Goal: Information Seeking & Learning: Check status

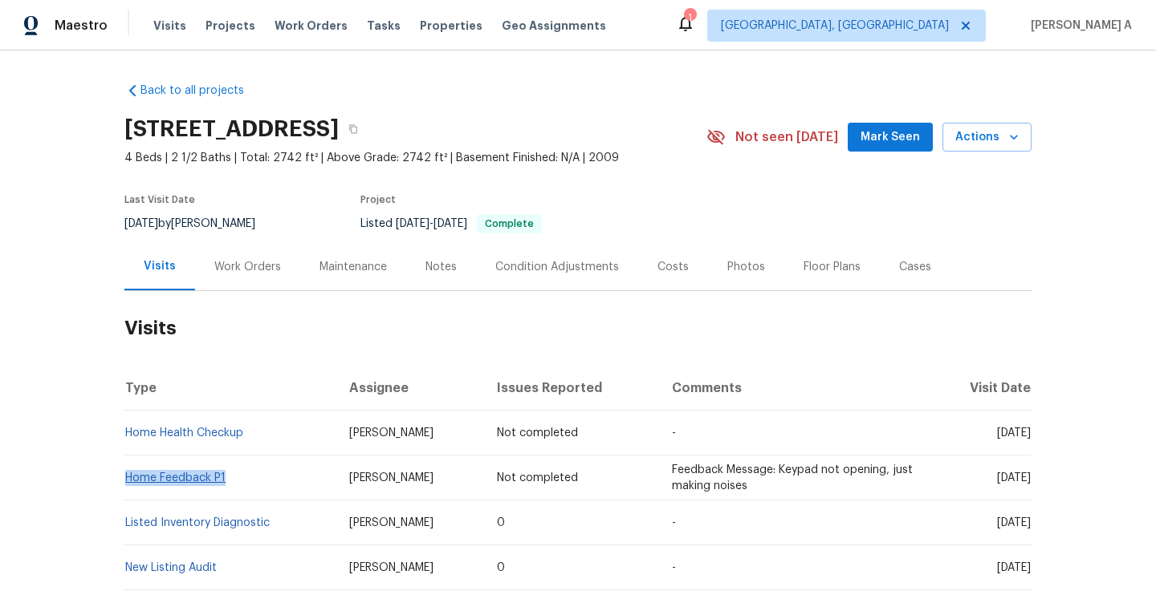
drag, startPoint x: 238, startPoint y: 477, endPoint x: 125, endPoint y: 482, distance: 112.5
click at [125, 482] on td "Home Feedback P1" at bounding box center [230, 478] width 212 height 45
copy link "Home Feedback P1"
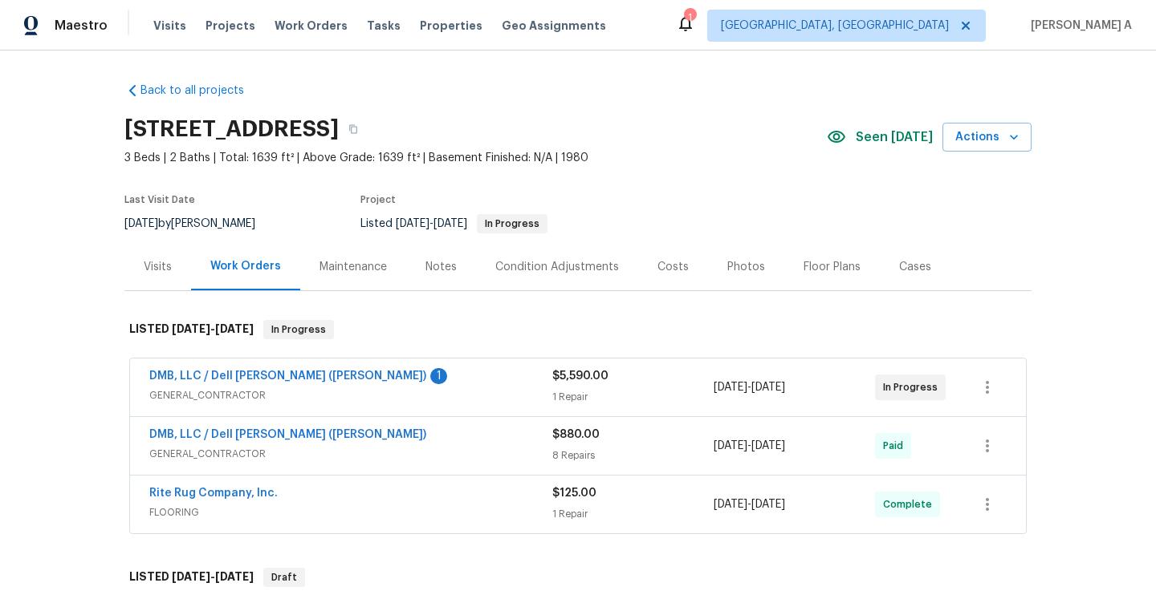
click at [386, 389] on span "GENERAL_CONTRACTOR" at bounding box center [350, 396] width 403 height 16
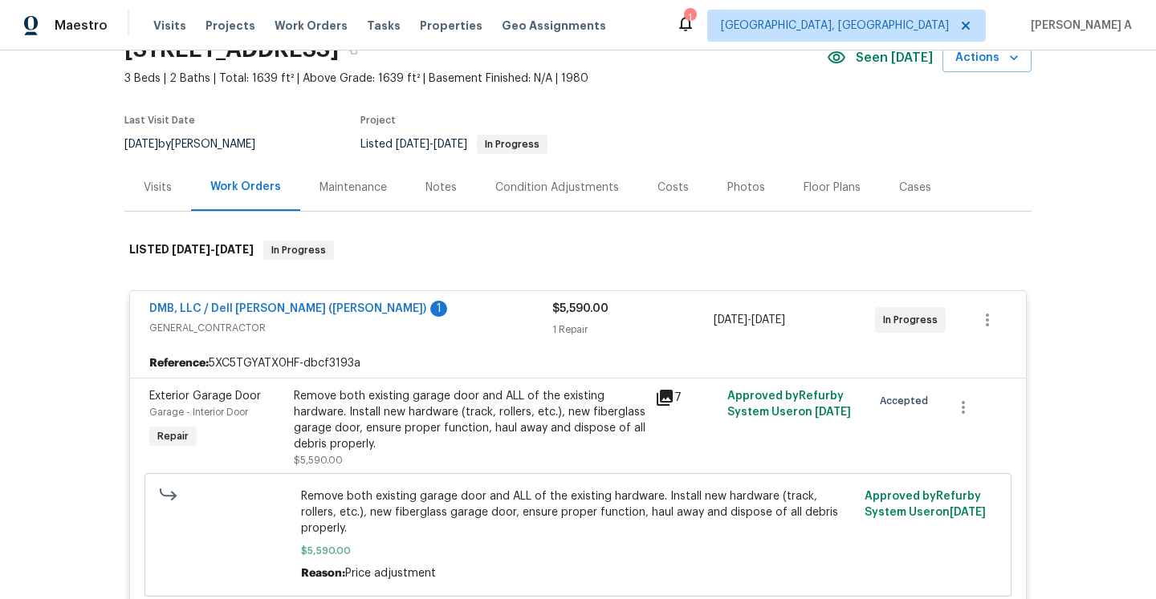
scroll to position [112, 0]
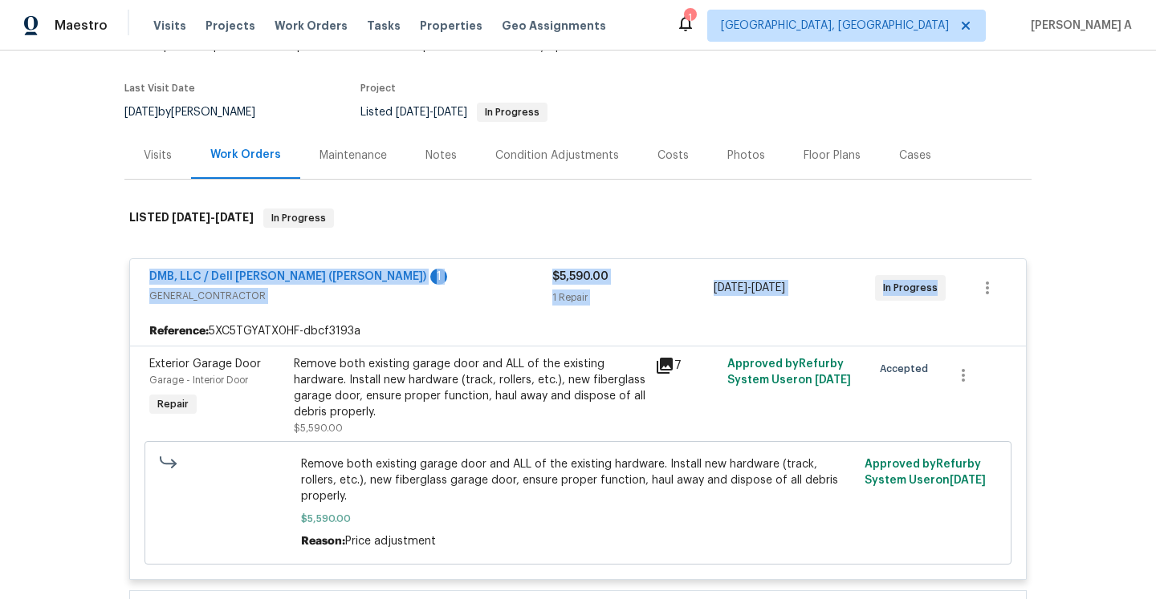
drag, startPoint x: 141, startPoint y: 275, endPoint x: 945, endPoint y: 282, distance: 804.1
click at [945, 282] on div "DMB, LLC / Dell Bryson (Heise) 1 GENERAL_CONTRACTOR $5,590.00 1 Repair 7/15/202…" at bounding box center [578, 288] width 896 height 58
copy div "DMB, LLC / Dell Bryson (Heise) 1 GENERAL_CONTRACTOR $5,590.00 1 Repair 7/15/202…"
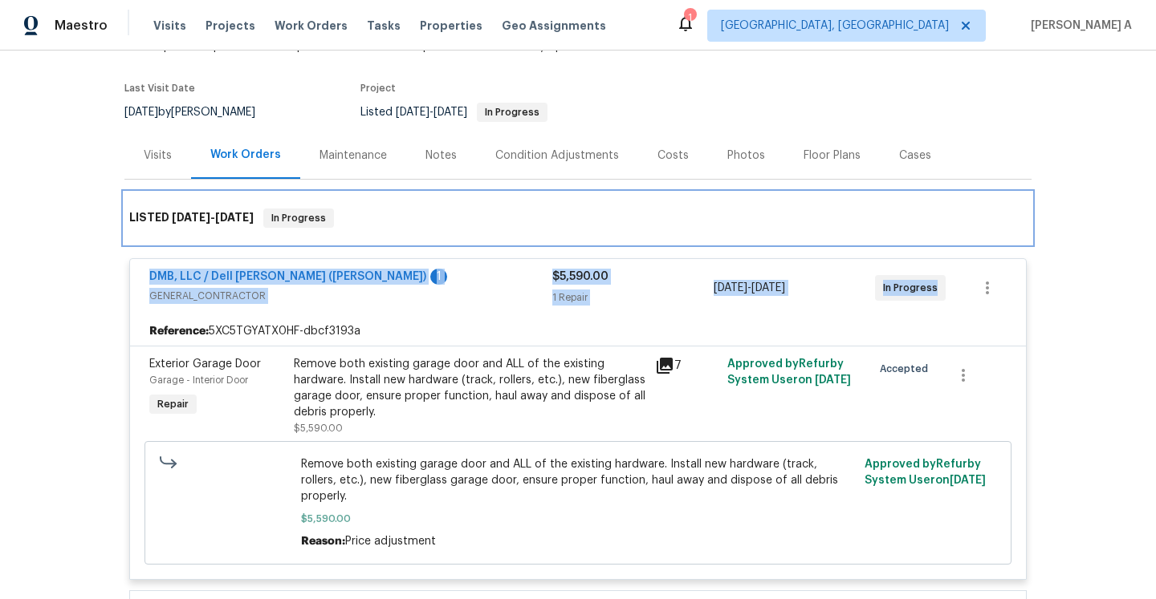
click at [320, 243] on div "LISTED 7/6/25 - 7/31/25 In Progress" at bounding box center [577, 218] width 907 height 51
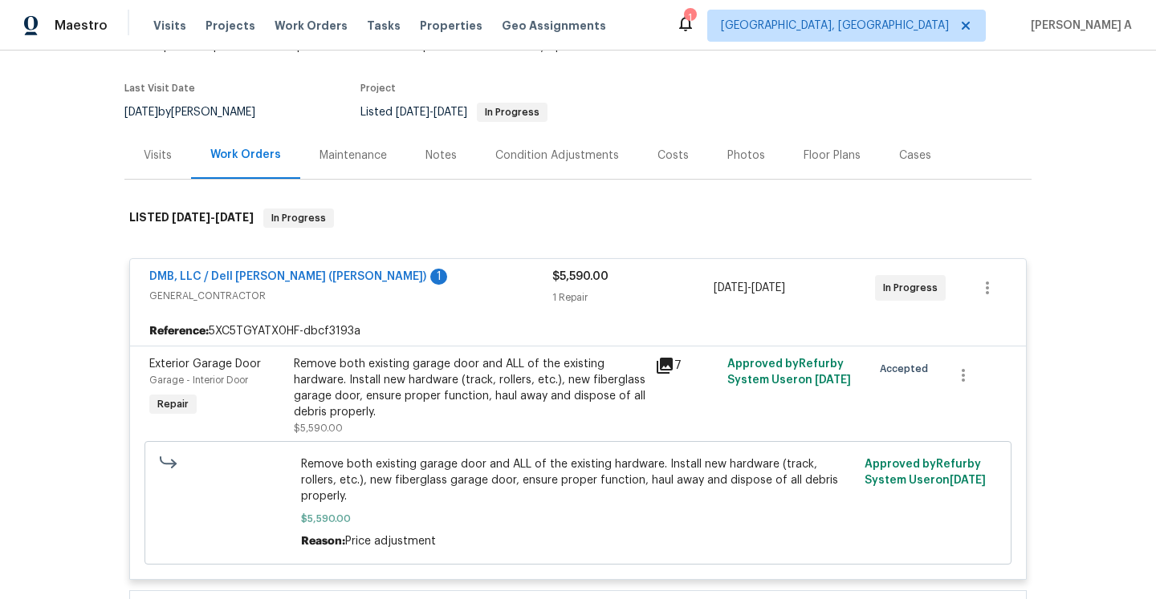
click at [124, 302] on div "DMB, LLC / Dell Bryson (Heise) 1 GENERAL_CONTRACTOR $5,590.00 1 Repair 7/15/202…" at bounding box center [577, 478] width 907 height 469
drag, startPoint x: 140, startPoint y: 278, endPoint x: 312, endPoint y: 278, distance: 171.7
click at [312, 278] on div "DMB, LLC / Dell Bryson (Heise) 1 GENERAL_CONTRACTOR $5,590.00 1 Repair 7/15/202…" at bounding box center [578, 288] width 896 height 58
copy link "DMB, LLC / Dell Bryson (Heise)"
click at [266, 273] on link "DMB, LLC / Dell Bryson (Heise)" at bounding box center [287, 276] width 277 height 11
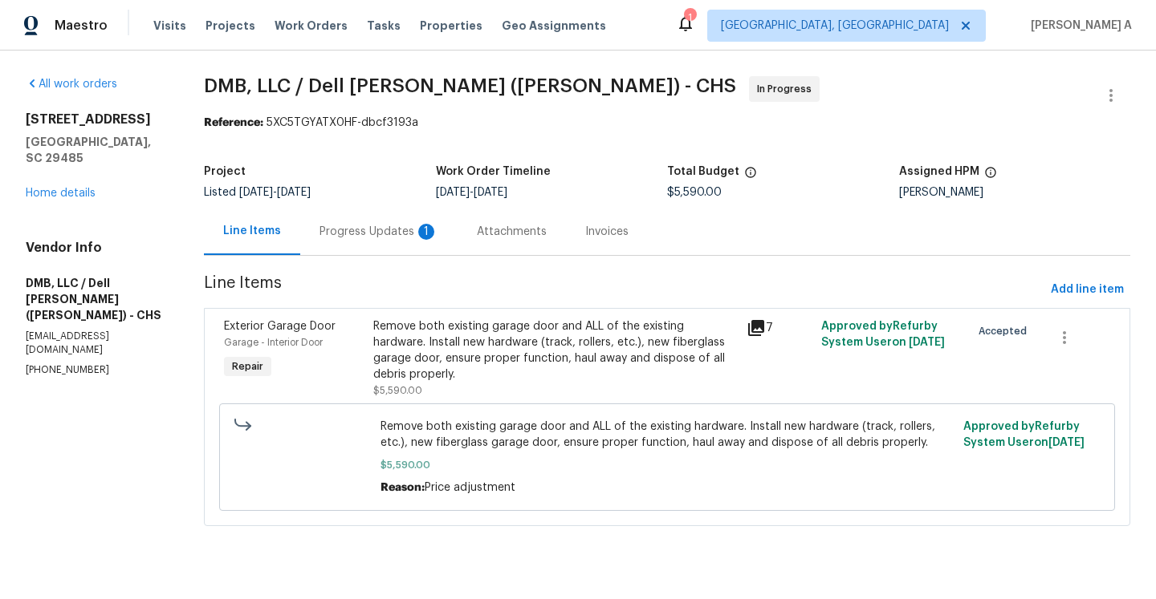
click at [404, 239] on div "Progress Updates 1" at bounding box center [378, 232] width 119 height 16
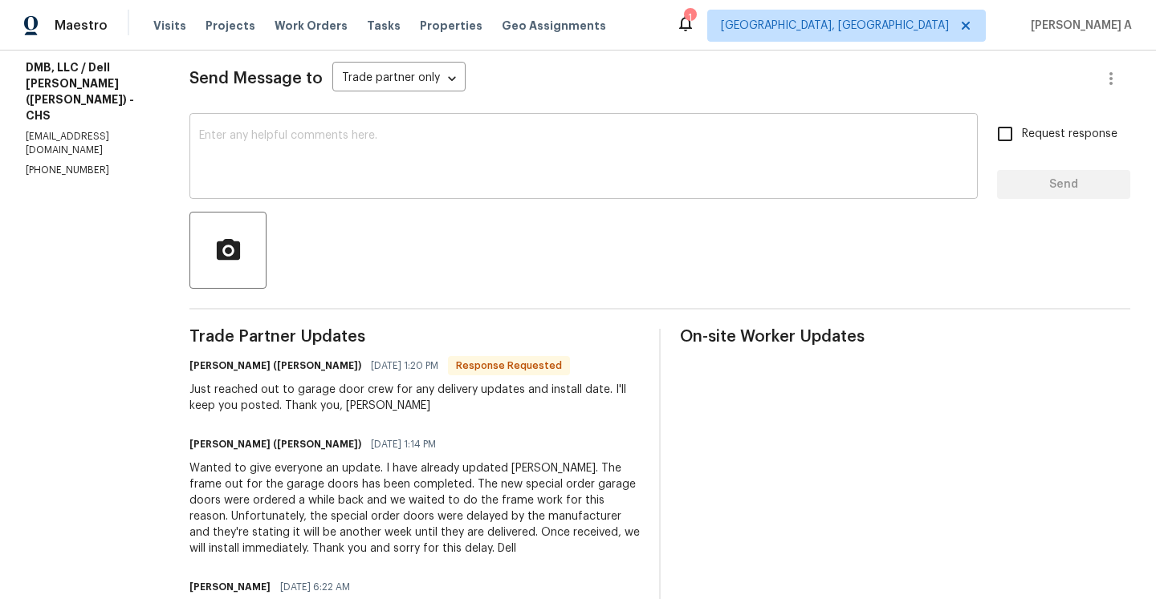
scroll to position [343, 0]
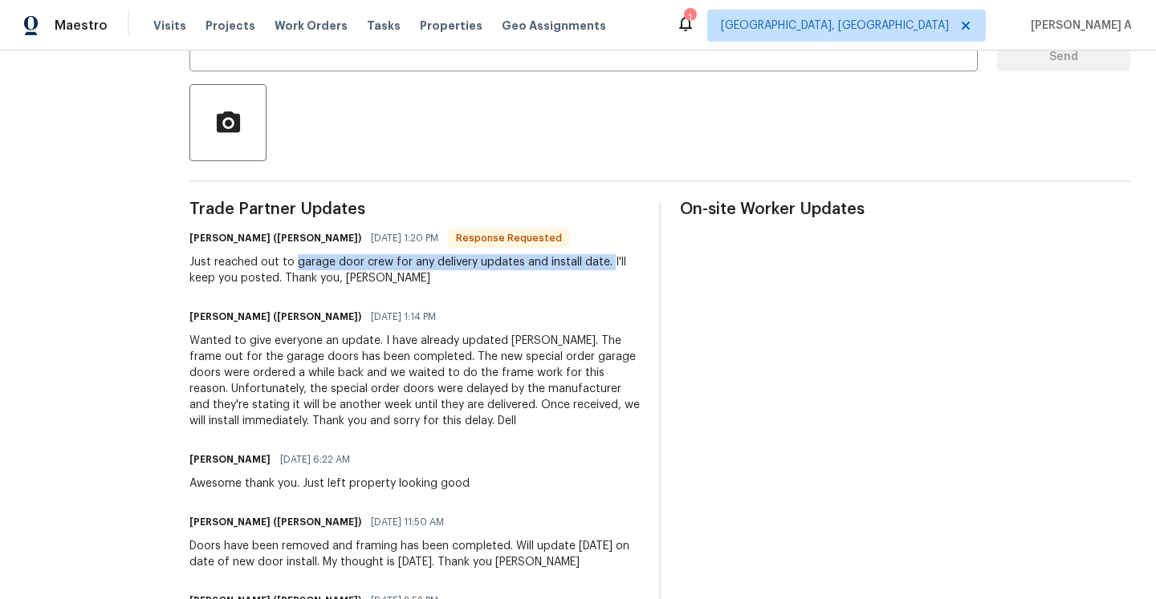
drag, startPoint x: 276, startPoint y: 261, endPoint x: 587, endPoint y: 263, distance: 311.4
click at [587, 263] on div "Just reached out to garage door crew for any delivery updates and install date.…" at bounding box center [414, 270] width 450 height 32
copy div "garage door crew for any delivery updates and install date."
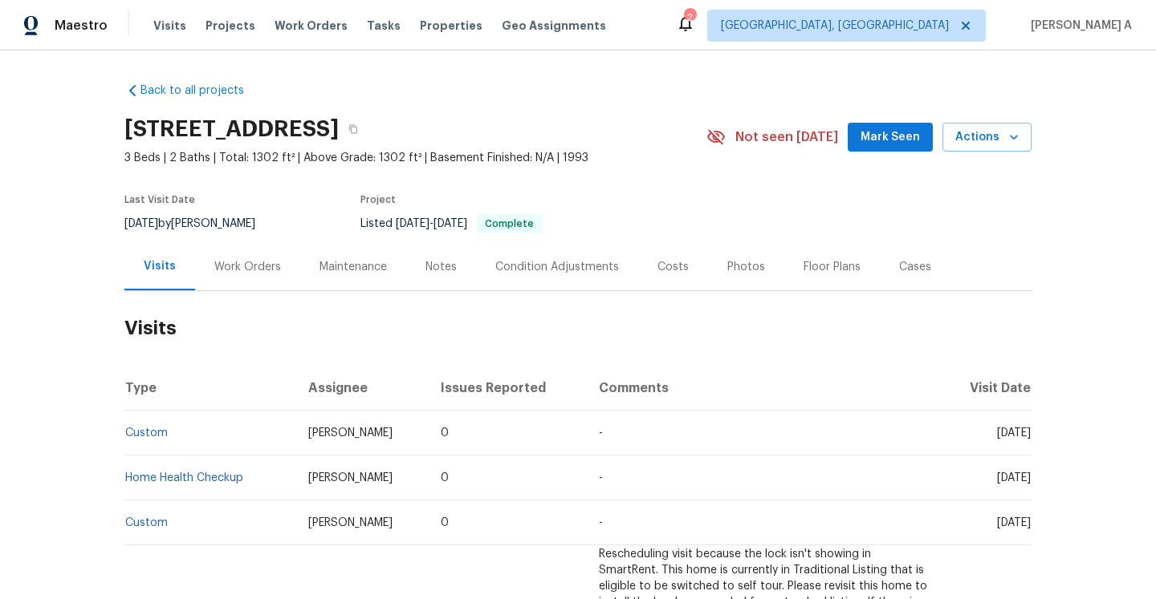
click at [285, 278] on div "Work Orders" at bounding box center [247, 266] width 105 height 47
